Goal: Task Accomplishment & Management: Use online tool/utility

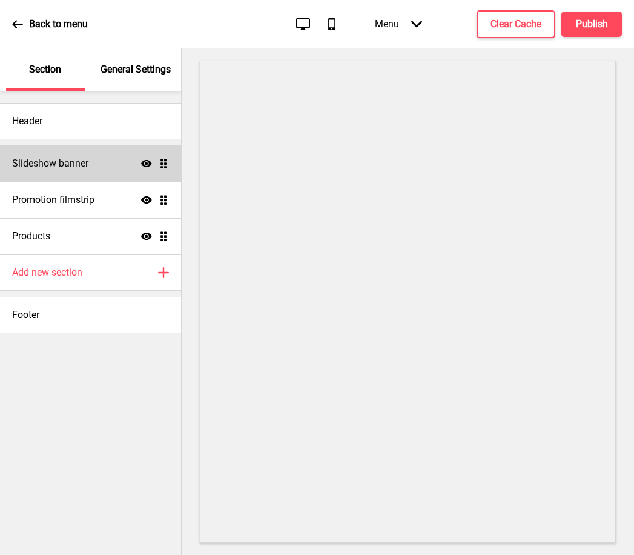
click at [78, 167] on h4 "Slideshow banner" at bounding box center [50, 163] width 76 height 13
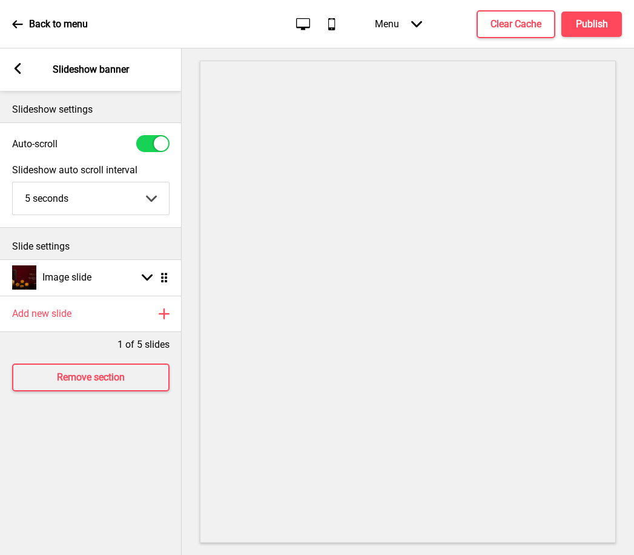
click at [19, 69] on rect at bounding box center [17, 68] width 11 height 11
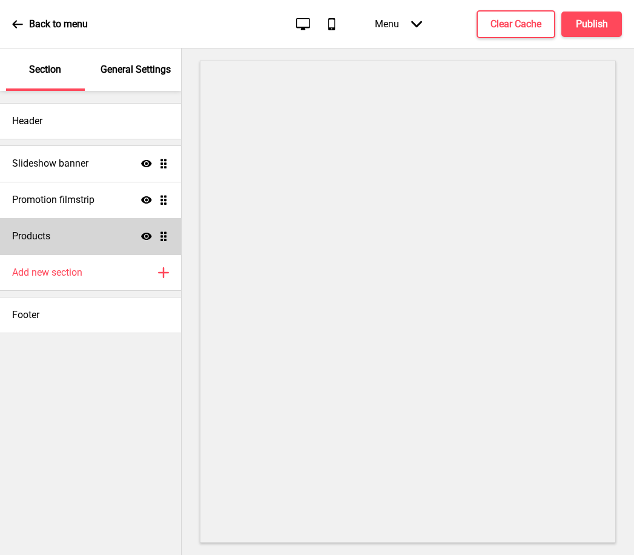
click at [49, 236] on h4 "Products" at bounding box center [31, 236] width 38 height 13
